Goal: Complete application form: Complete application form

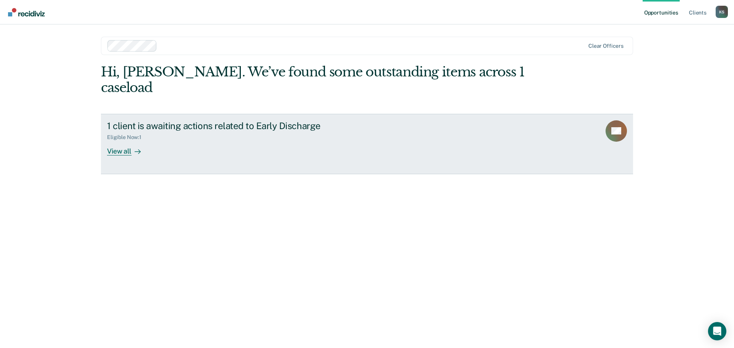
click at [133, 147] on div at bounding box center [136, 151] width 9 height 9
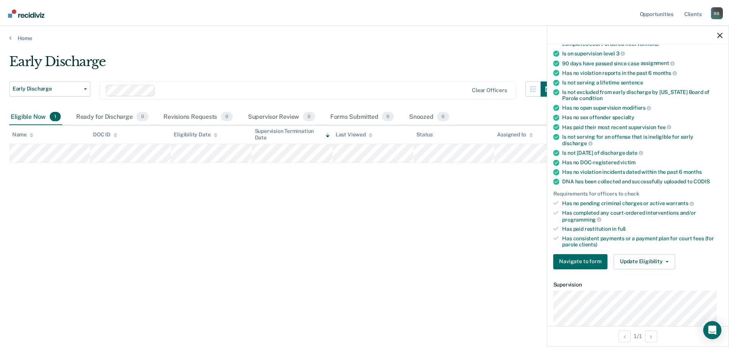
scroll to position [191, 0]
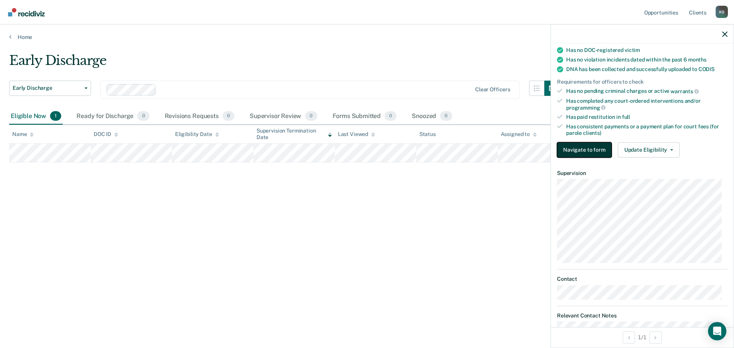
click at [593, 149] on button "Navigate to form" at bounding box center [584, 149] width 55 height 15
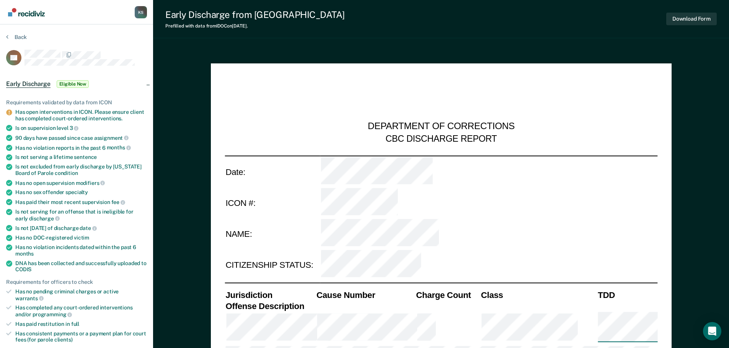
type textarea "x"
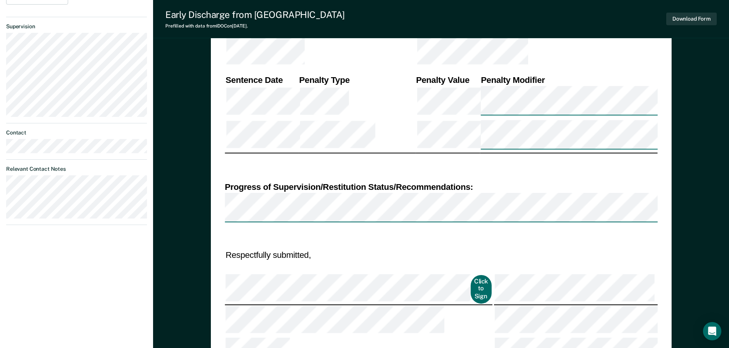
scroll to position [99, 0]
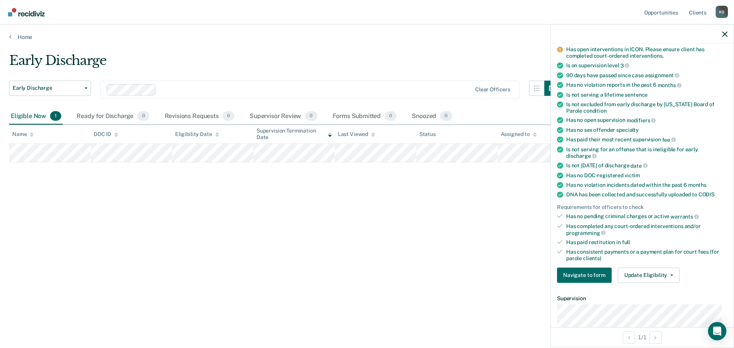
scroll to position [243, 0]
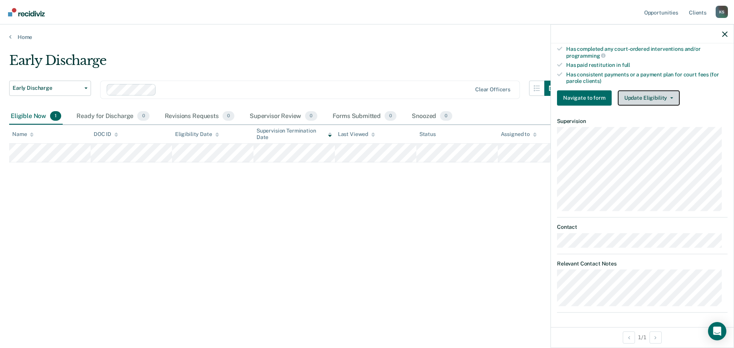
click at [662, 99] on button "Update Eligibility" at bounding box center [649, 97] width 62 height 15
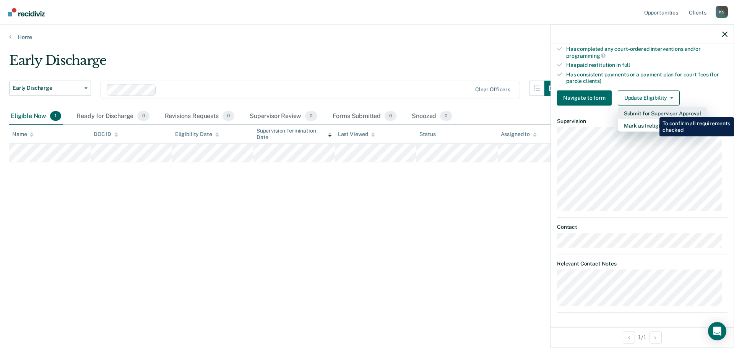
click at [654, 112] on button "Submit for Supervisor Approval" at bounding box center [663, 113] width 90 height 12
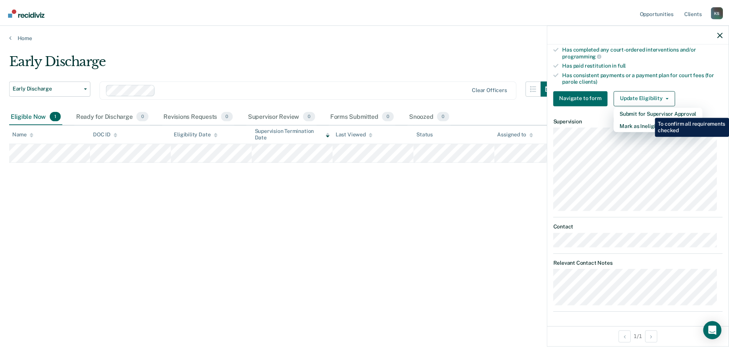
scroll to position [116, 0]
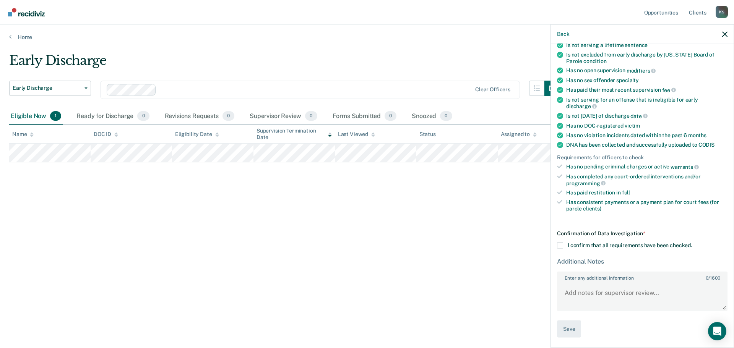
click at [561, 245] on span at bounding box center [560, 246] width 6 height 6
click at [692, 243] on input "I confirm that all requirements have been checked." at bounding box center [692, 243] width 0 height 0
click at [574, 329] on button "Save" at bounding box center [569, 329] width 24 height 17
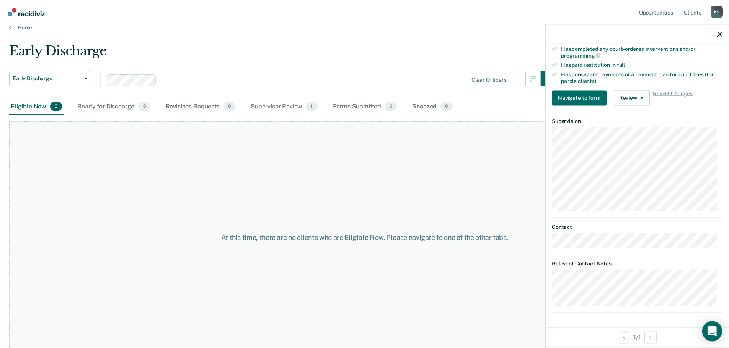
scroll to position [15, 0]
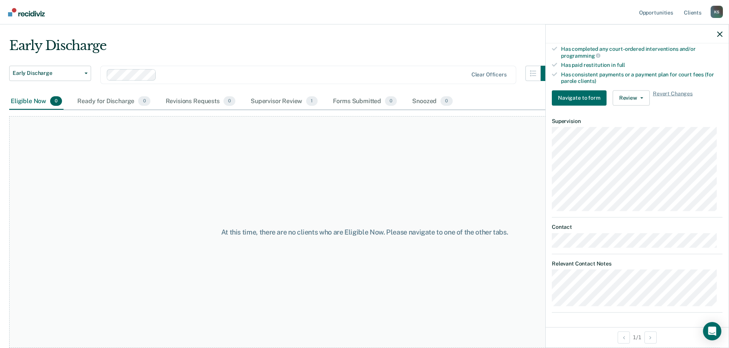
click at [425, 196] on div "At this time, there are no clients who are Eligible Now. Please navigate to one…" at bounding box center [364, 232] width 710 height 232
click at [719, 33] on icon "button" at bounding box center [719, 33] width 5 height 5
